Goal: Find specific page/section: Find specific page/section

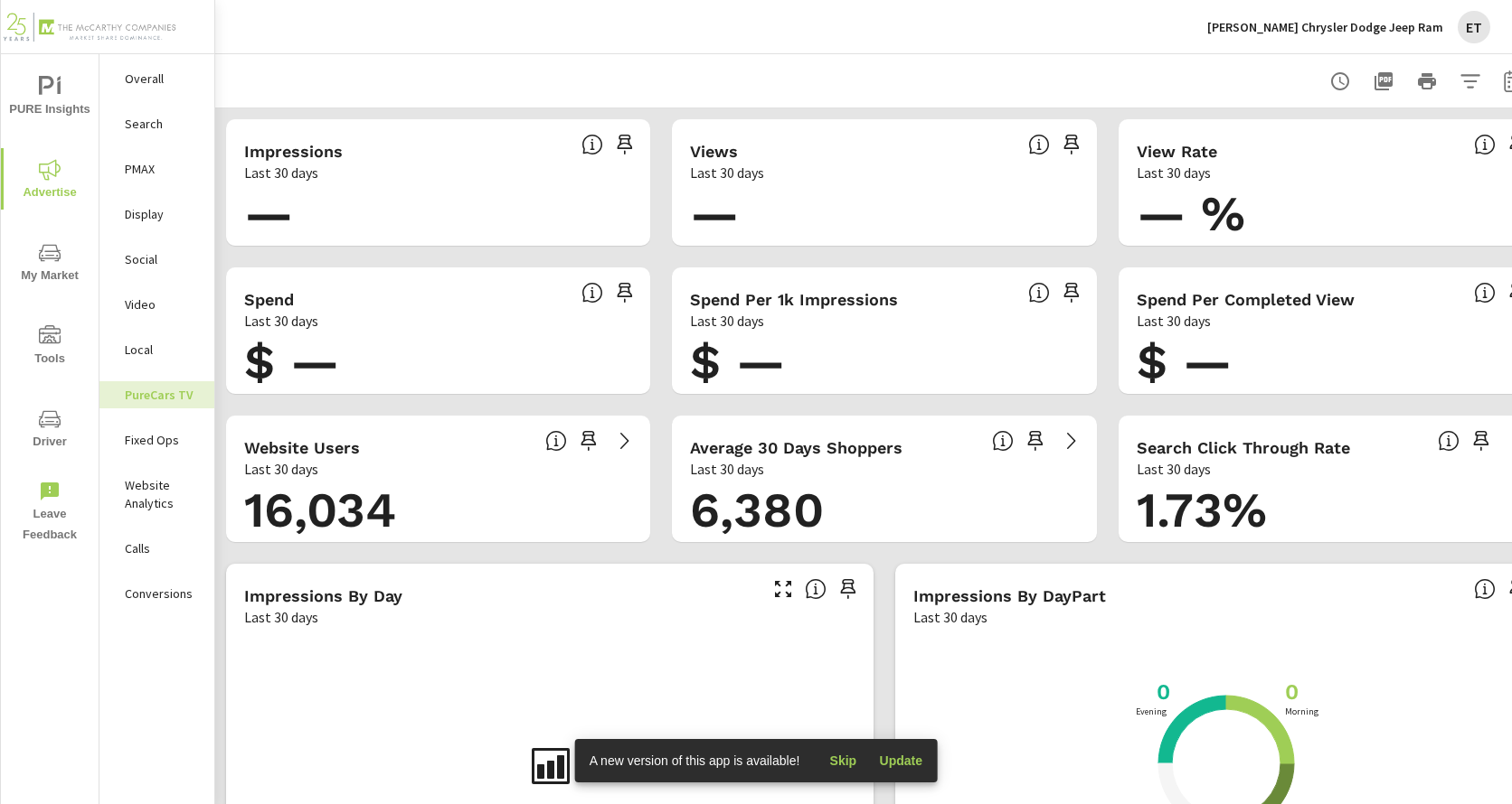
scroll to position [0, 55]
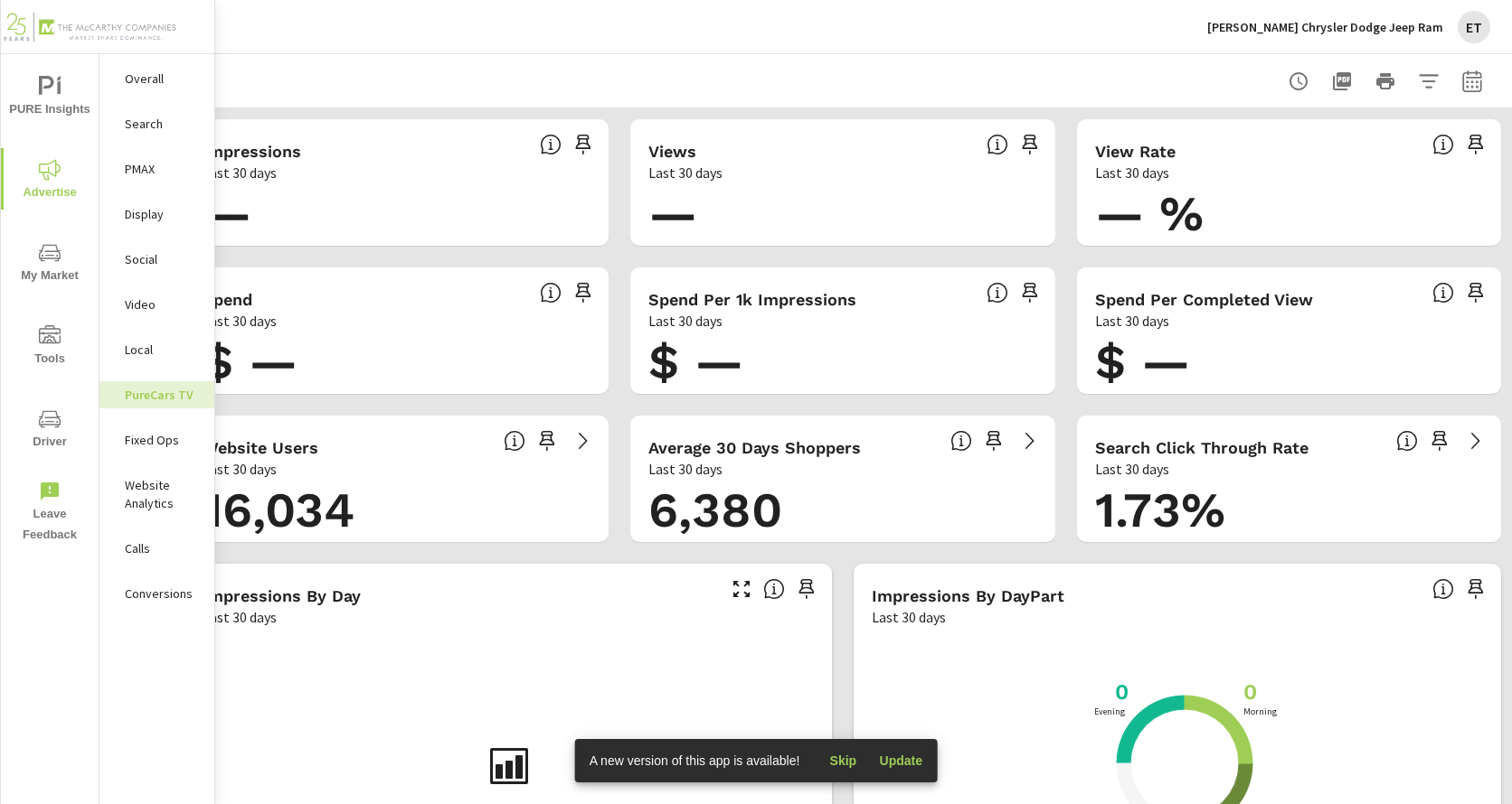
click at [1460, 83] on icon "button" at bounding box center [1471, 81] width 22 height 22
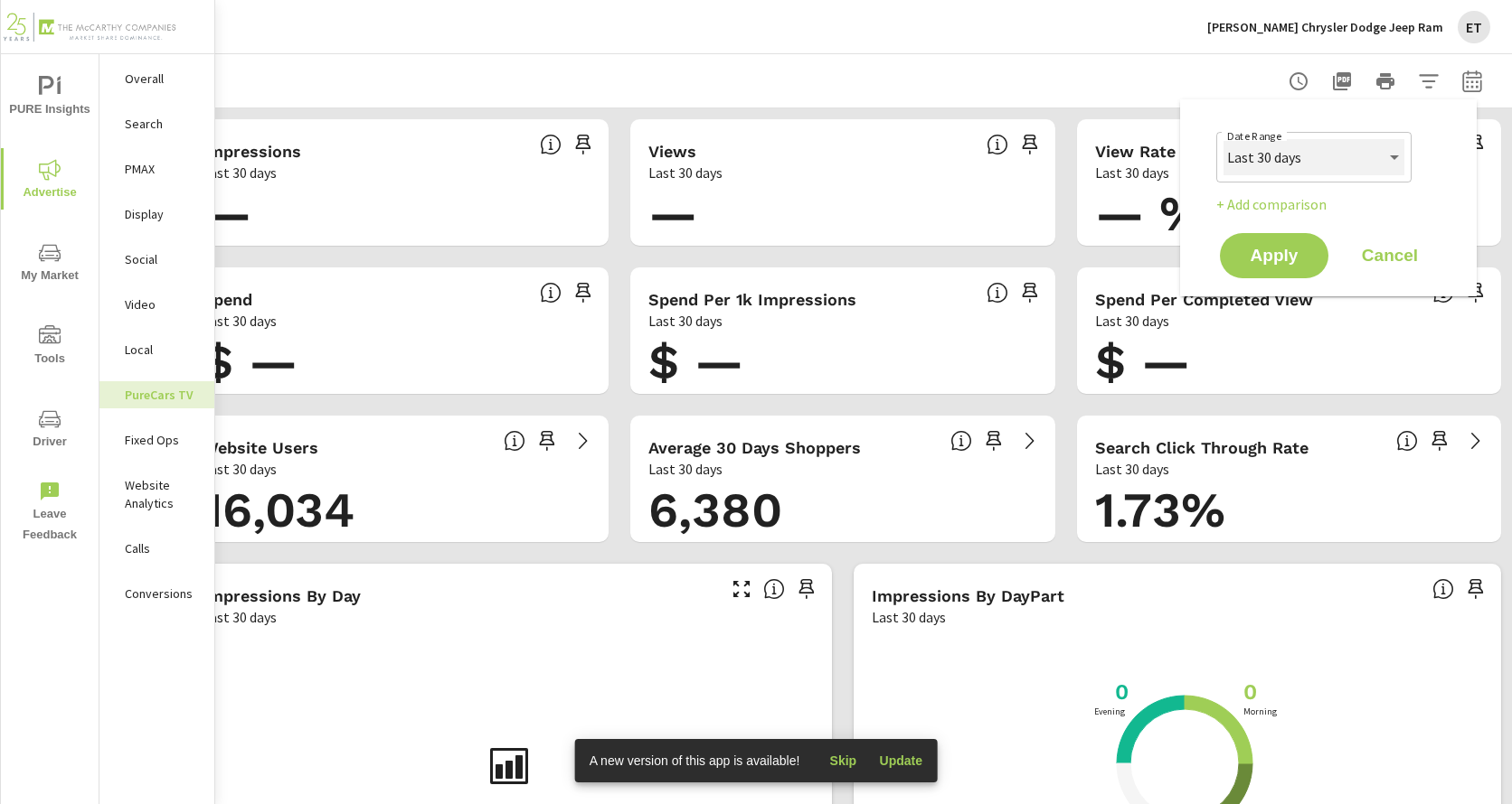
click at [1281, 160] on select "Custom [DATE] Last week Last 7 days Last 14 days Last 30 days Last 45 days Last…" at bounding box center [1314, 157] width 181 height 36
click at [1223, 139] on select "Custom [DATE] Last week Last 7 days Last 14 days Last 30 days Last 45 days Last…" at bounding box center [1314, 157] width 181 height 36
select select "Last month"
click at [1281, 252] on span "Apply" at bounding box center [1274, 257] width 74 height 17
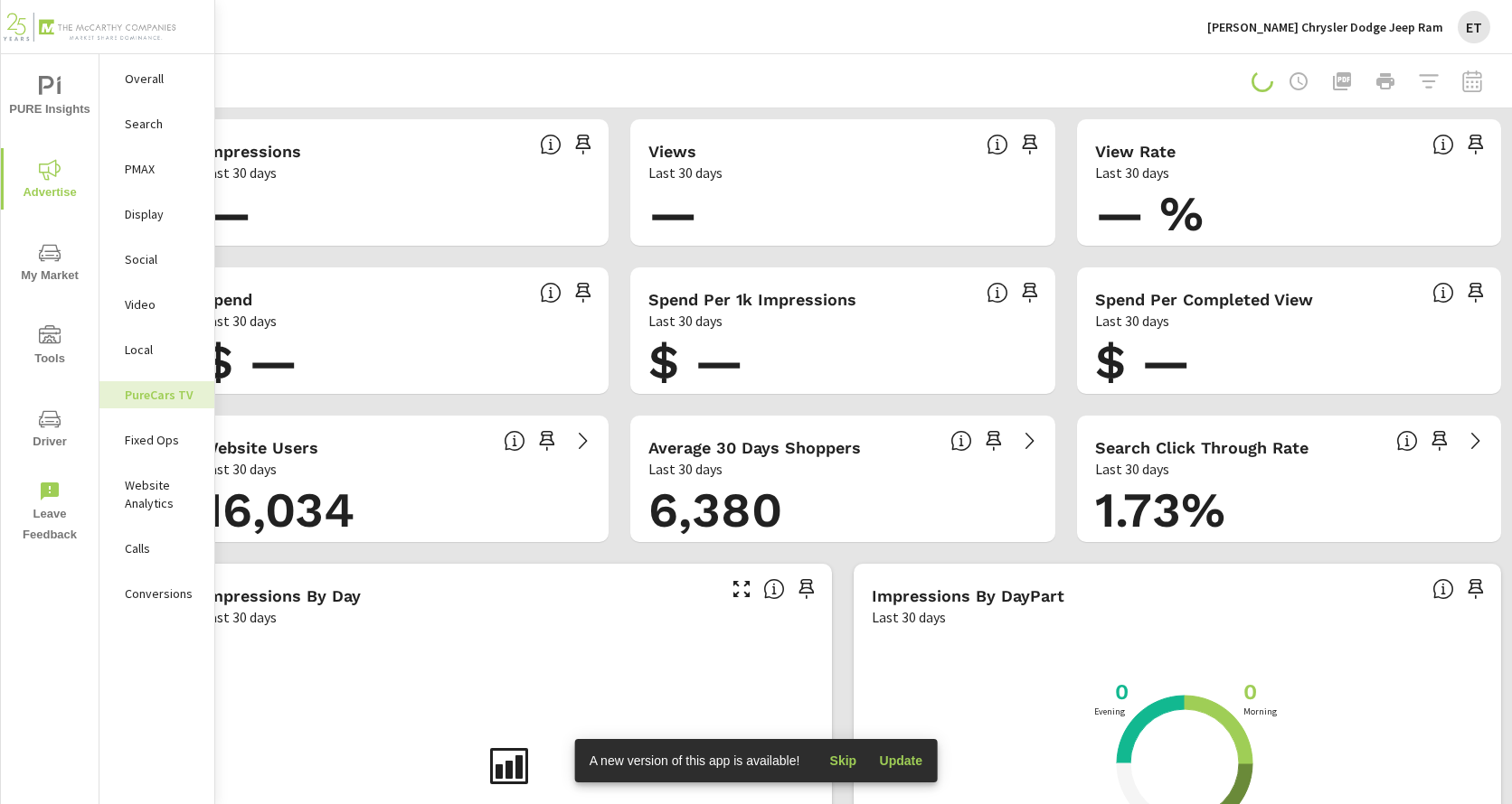
scroll to position [0, 42]
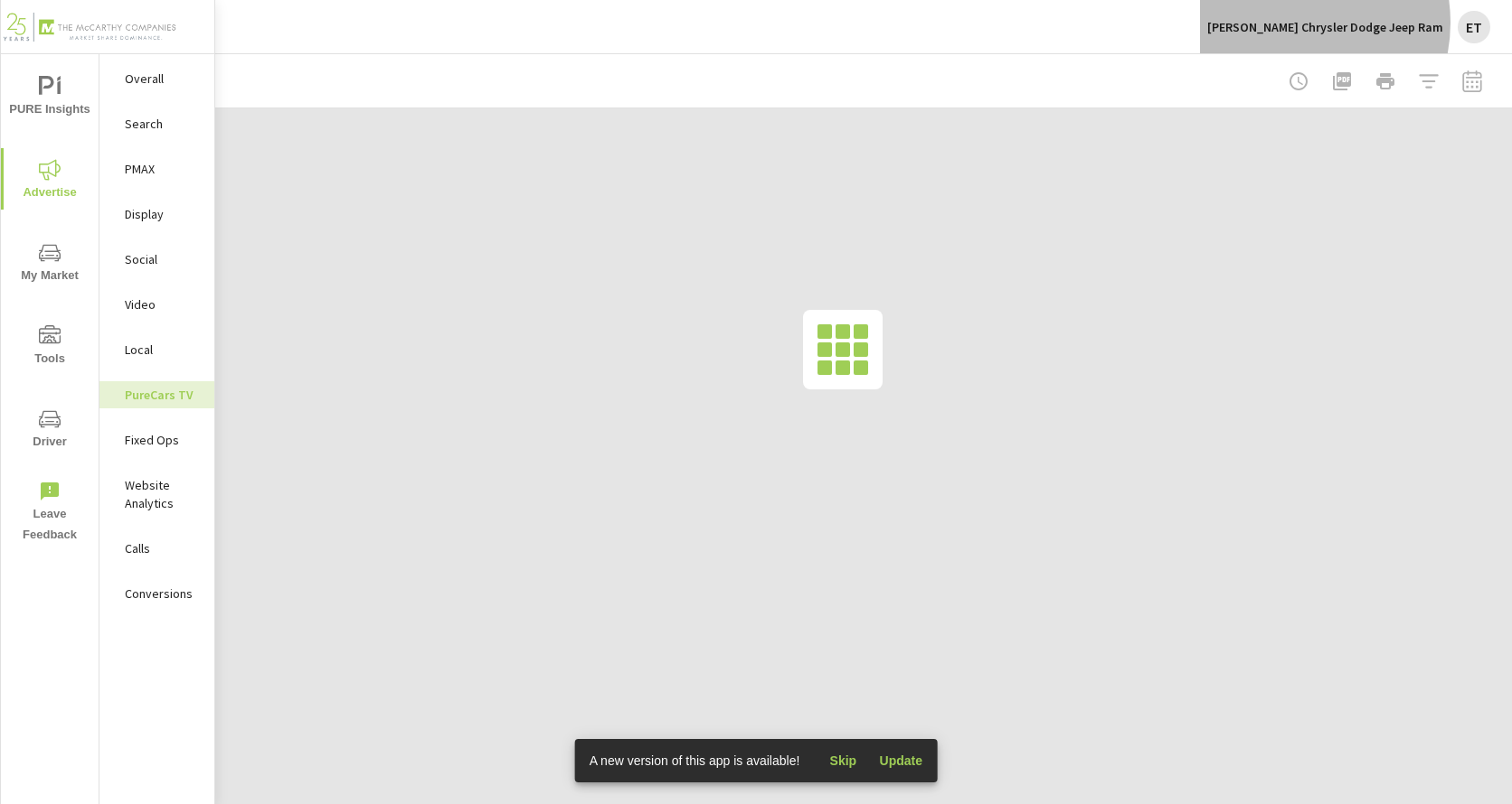
click at [1333, 23] on p "[PERSON_NAME] Chrysler Dodge Jeep Ram" at bounding box center [1324, 27] width 236 height 16
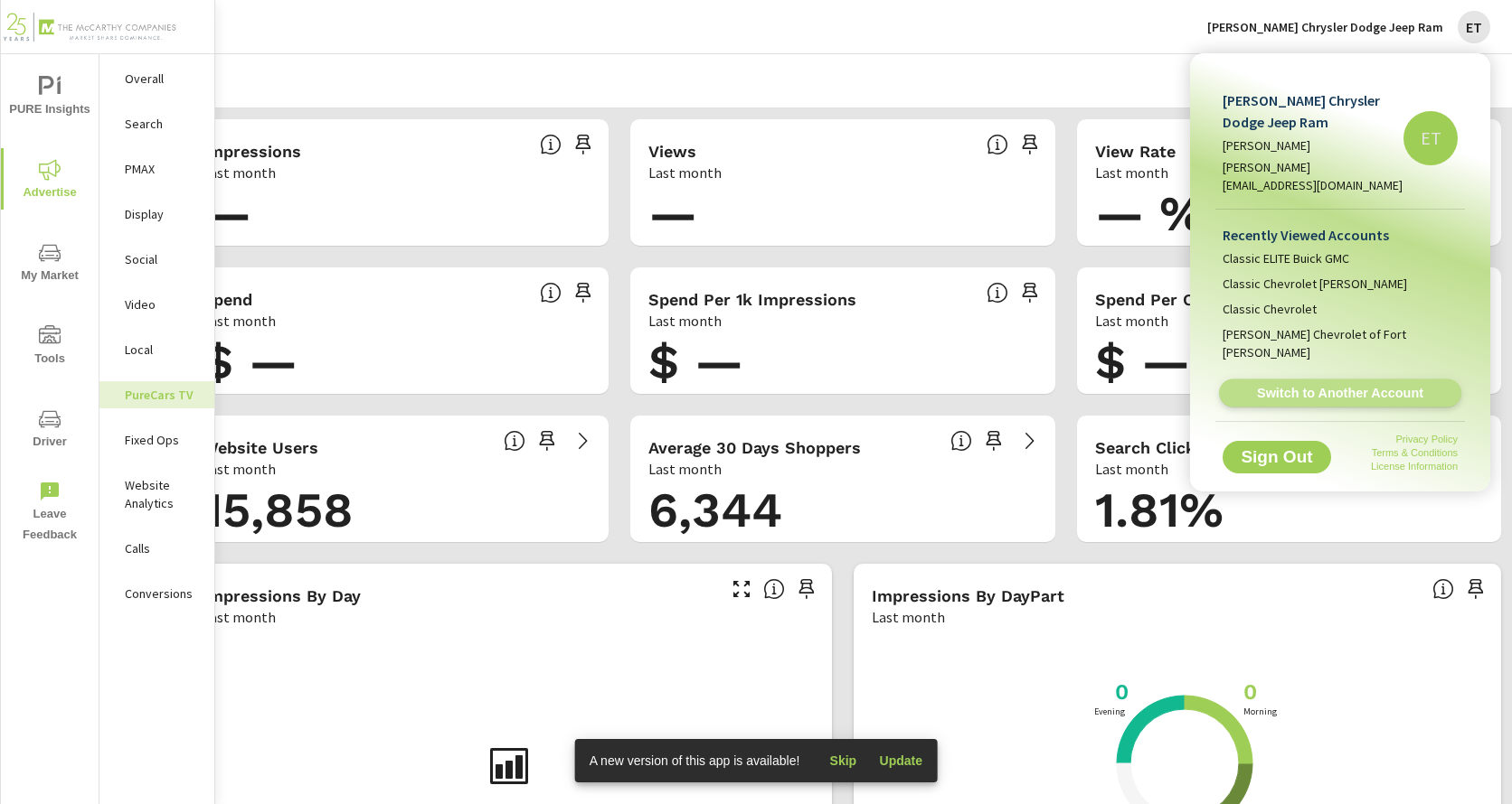
click at [1303, 385] on span "Switch to Another Account" at bounding box center [1339, 394] width 221 height 17
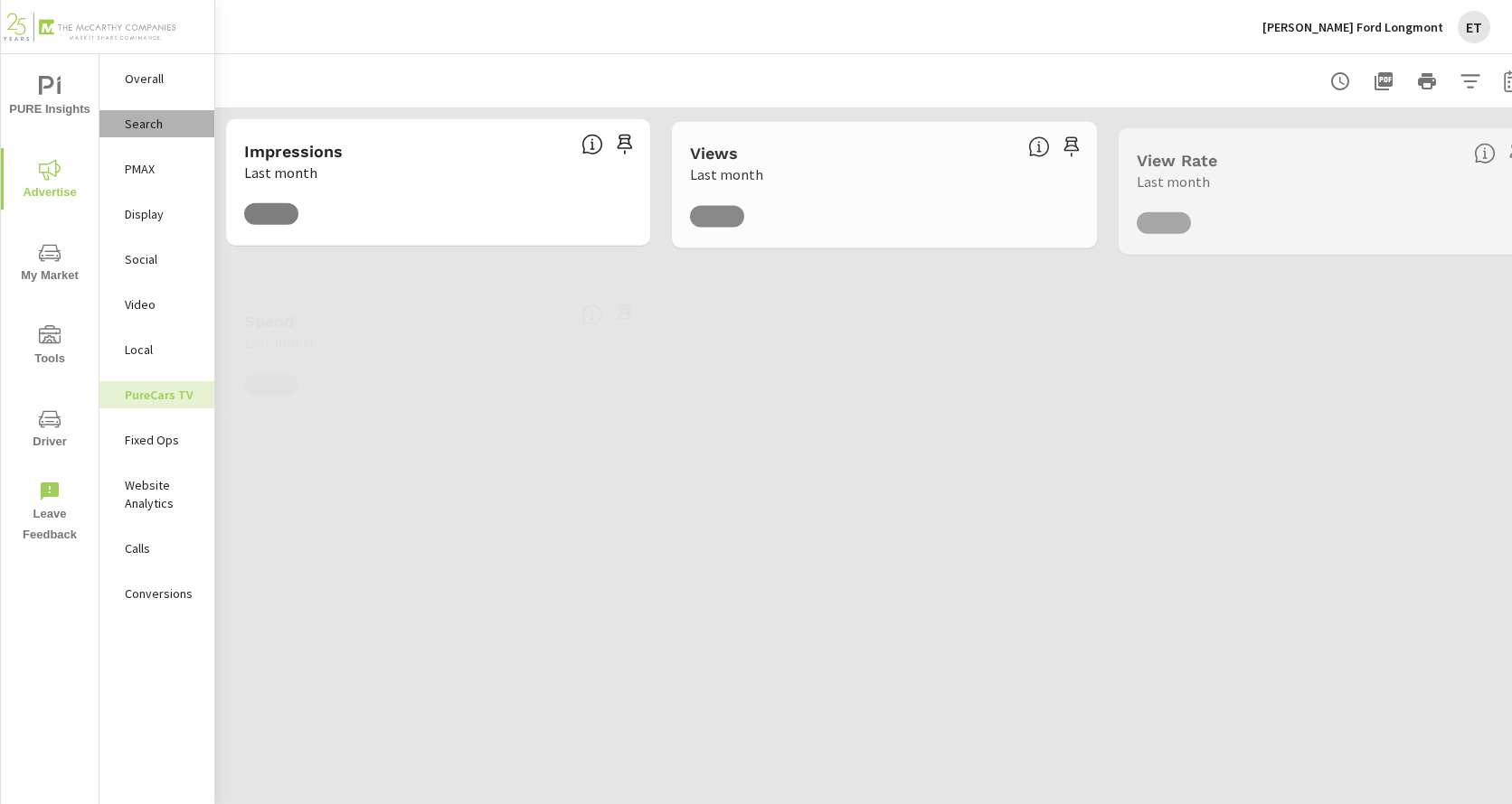
click at [145, 126] on p "Search" at bounding box center [162, 123] width 75 height 18
